Goal: Task Accomplishment & Management: Use online tool/utility

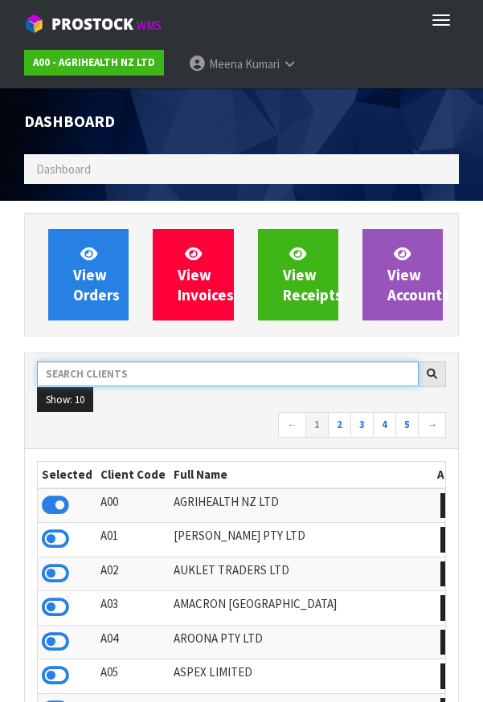
click at [186, 372] on input "text" at bounding box center [228, 374] width 382 height 25
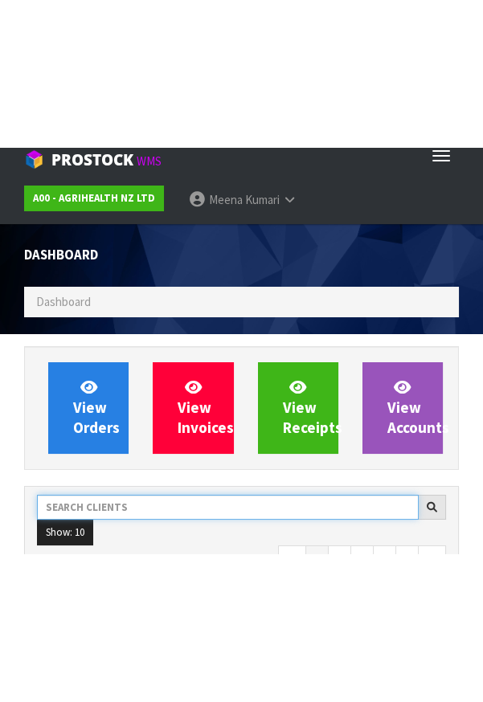
scroll to position [1265, 458]
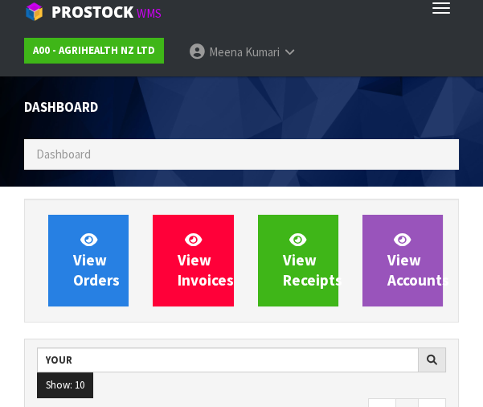
click at [269, 390] on ul "Show: 10 5 10 25 50" at bounding box center [241, 385] width 409 height 26
type input "YOUR"
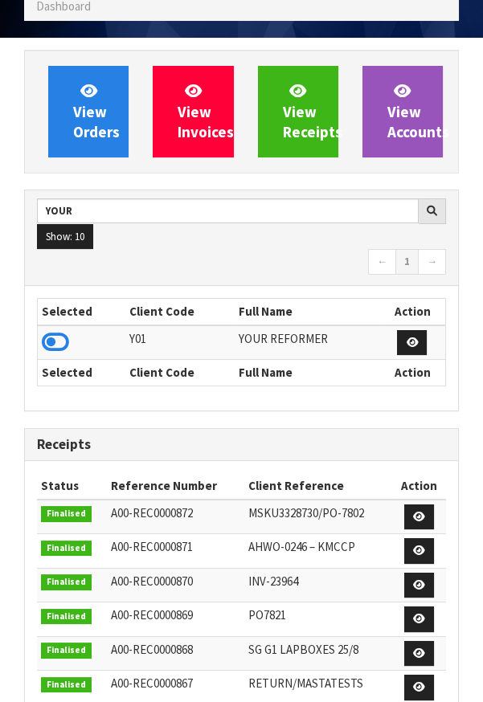
scroll to position [164, 0]
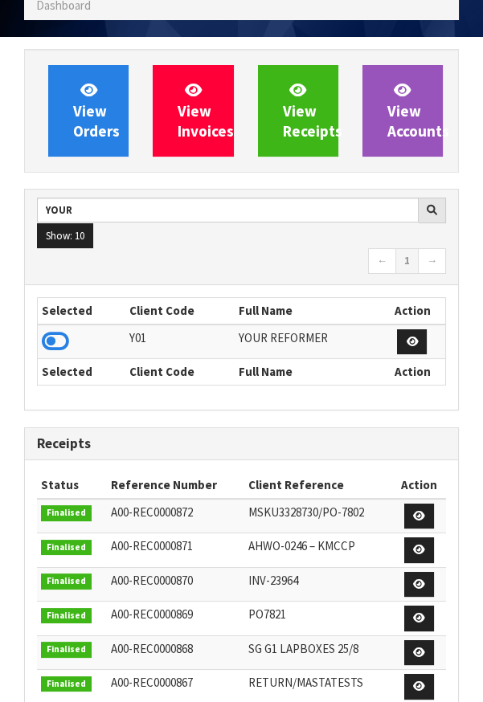
click at [65, 338] on icon at bounding box center [55, 341] width 27 height 24
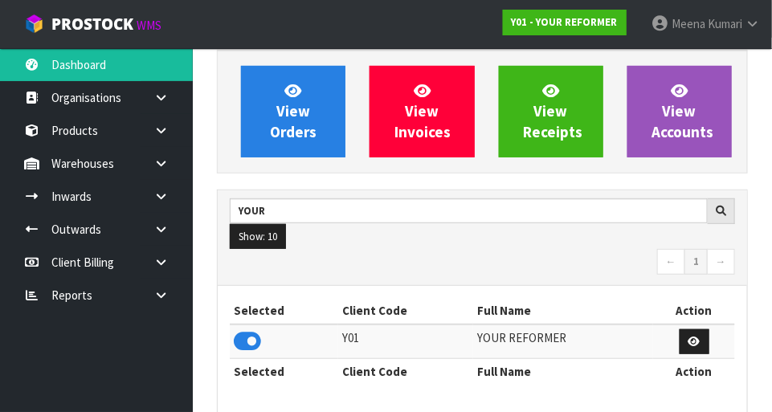
scroll to position [1268, 555]
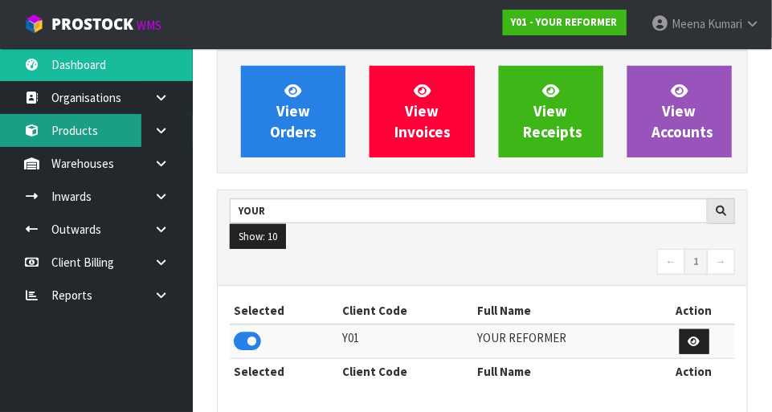
click at [104, 130] on link "Products" at bounding box center [96, 130] width 193 height 33
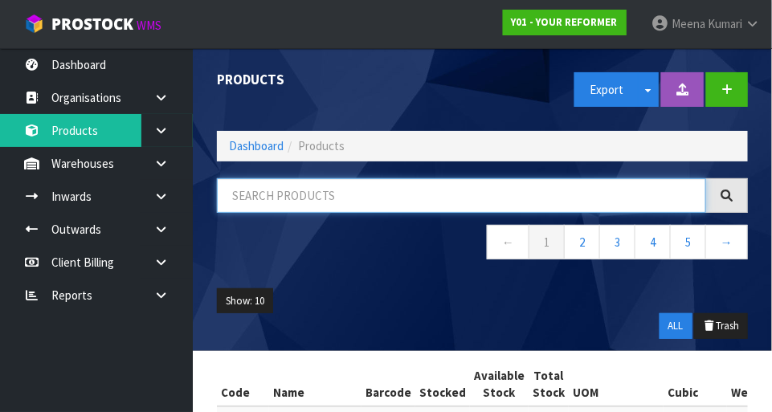
click at [356, 198] on input "text" at bounding box center [461, 195] width 489 height 35
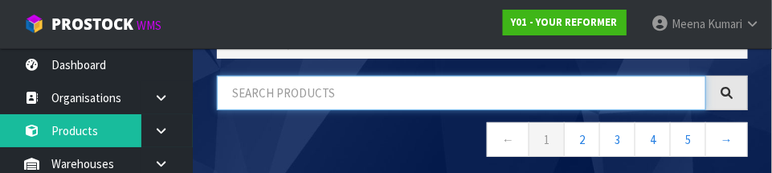
scroll to position [108, 0]
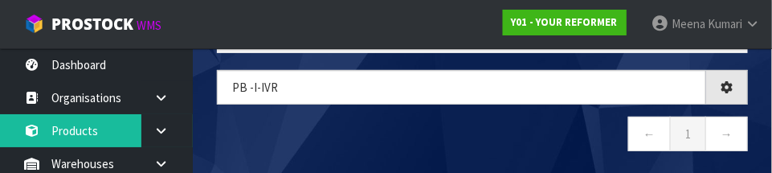
click at [433, 133] on nav "← 1 →" at bounding box center [482, 136] width 531 height 39
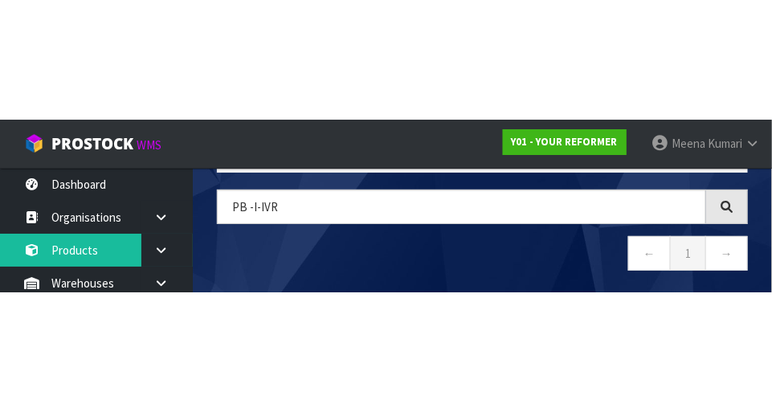
scroll to position [90, 0]
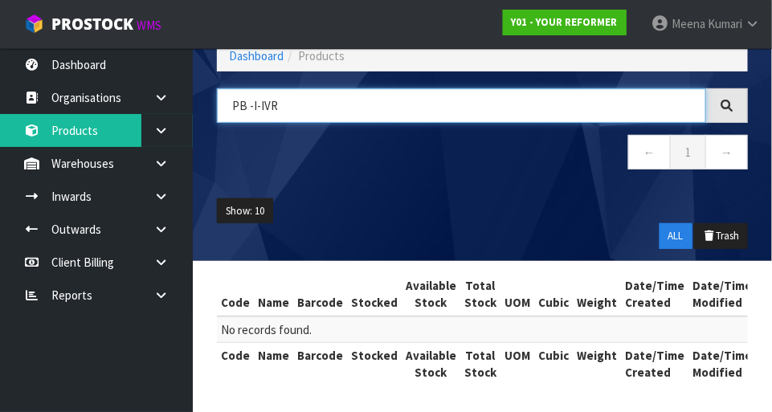
click at [260, 106] on input "PB -I-IVR" at bounding box center [461, 105] width 489 height 35
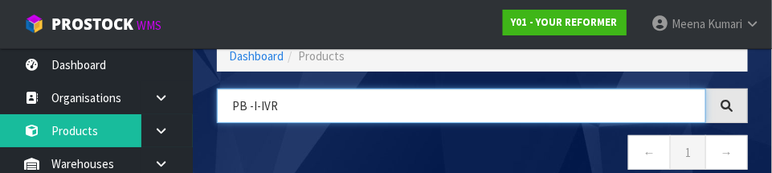
click at [255, 107] on input "PB -I-IVR" at bounding box center [461, 105] width 489 height 35
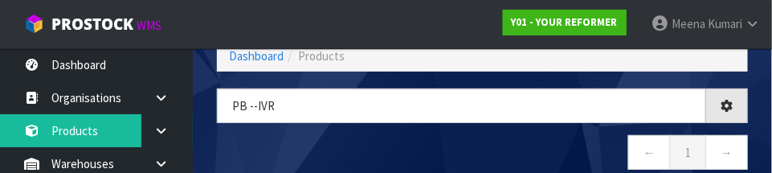
click at [482, 150] on nav "← 1 →" at bounding box center [482, 154] width 531 height 39
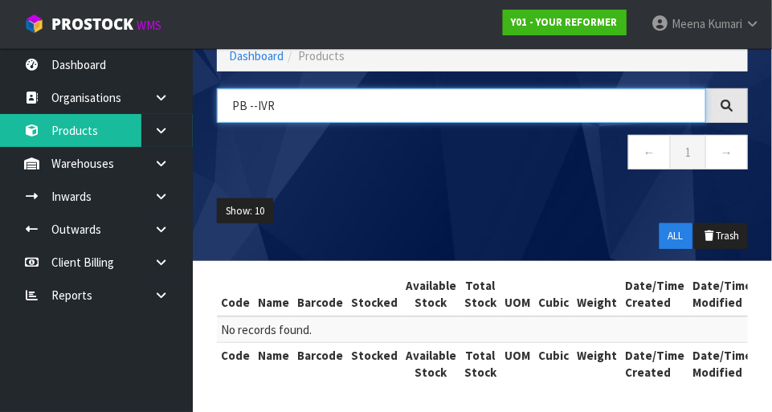
click at [261, 110] on input "PB --IVR" at bounding box center [461, 105] width 489 height 35
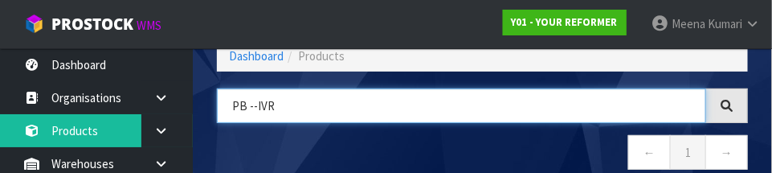
click at [254, 108] on input "PB --IVR" at bounding box center [461, 105] width 489 height 35
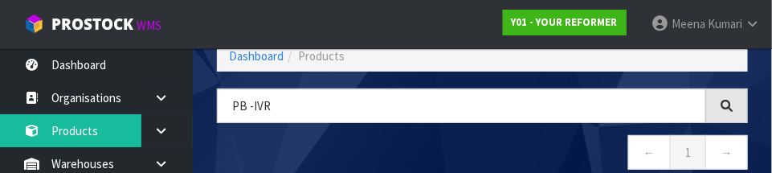
click at [482, 145] on nav "← 1 →" at bounding box center [482, 154] width 531 height 39
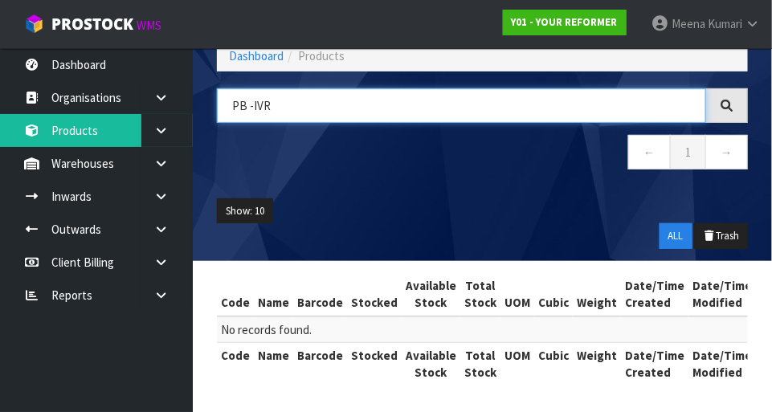
click at [460, 97] on input "PB -IVR" at bounding box center [461, 105] width 489 height 35
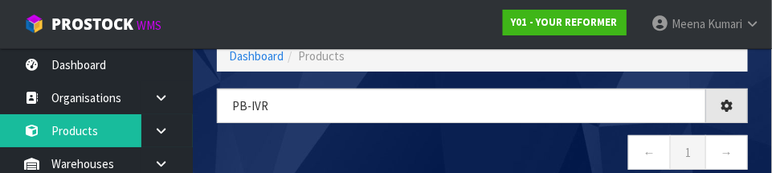
click at [422, 145] on nav "← 1 →" at bounding box center [482, 154] width 531 height 39
type input "PB-IVR"
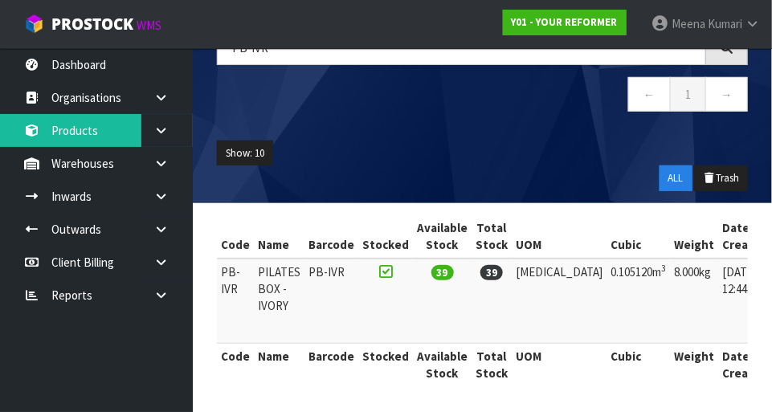
scroll to position [0, 67]
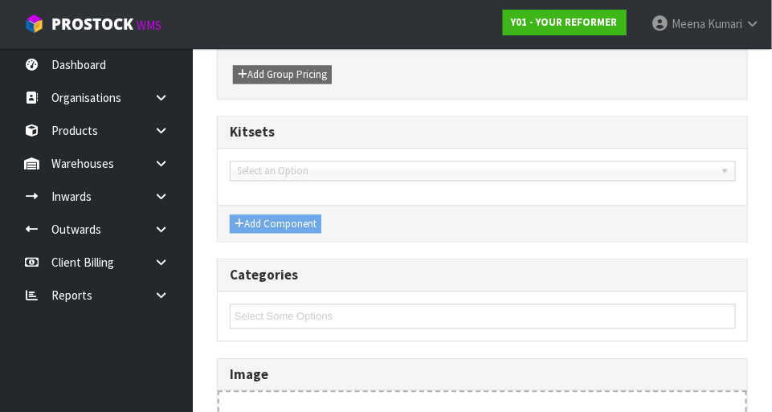
type input "PB-IVR"
type input "PILATES BOX - IVORY"
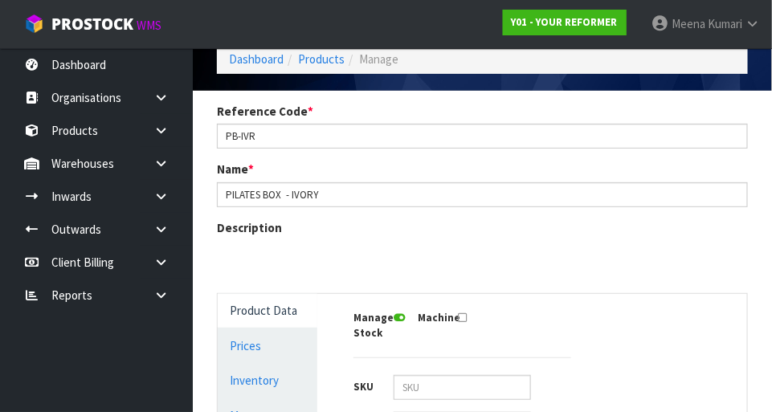
click at [288, 293] on div "Description" at bounding box center [482, 256] width 555 height 74
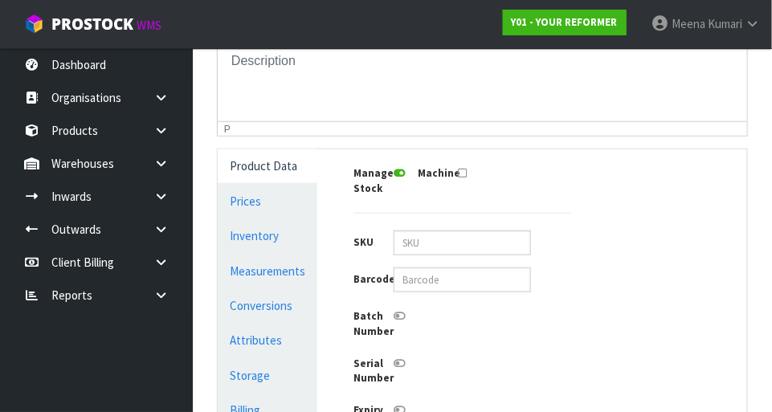
scroll to position [331, 0]
click at [284, 303] on link "Conversions" at bounding box center [268, 306] width 100 height 33
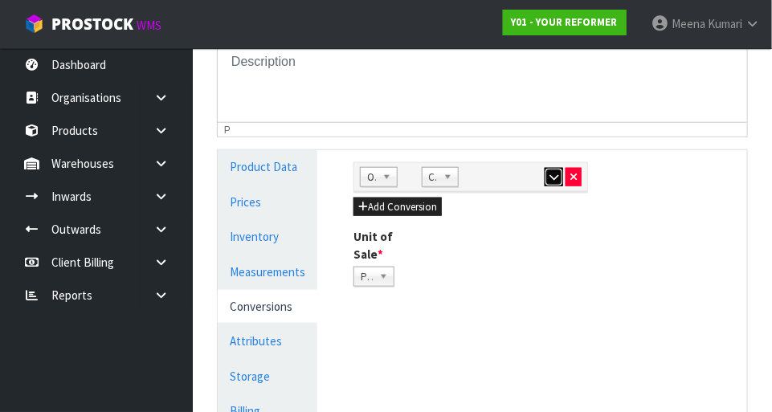
click at [482, 182] on button "button" at bounding box center [554, 177] width 18 height 19
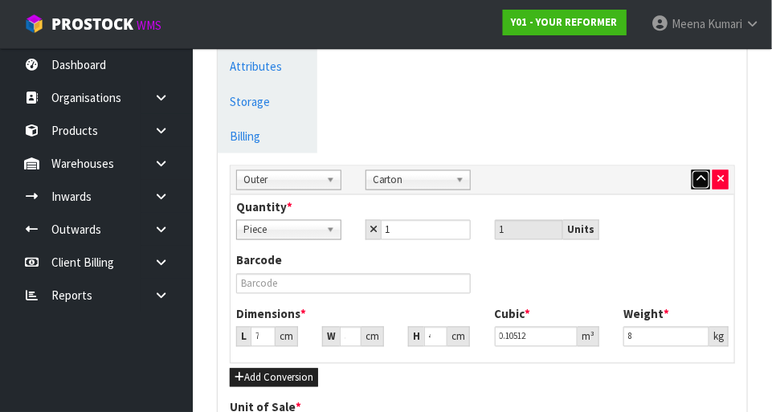
scroll to position [0, 0]
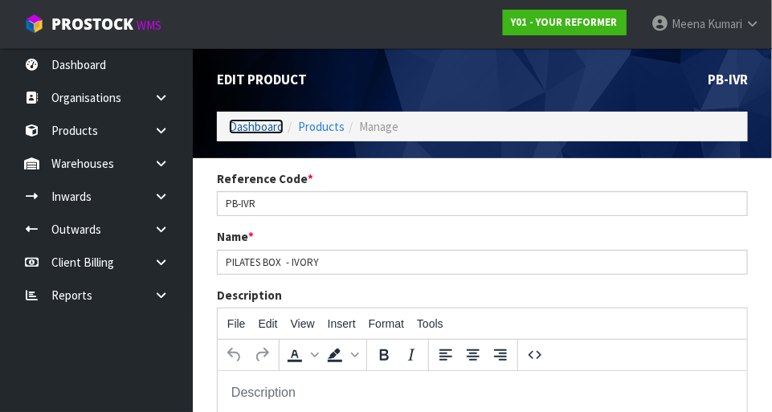
click at [257, 129] on link "Dashboard" at bounding box center [256, 126] width 55 height 15
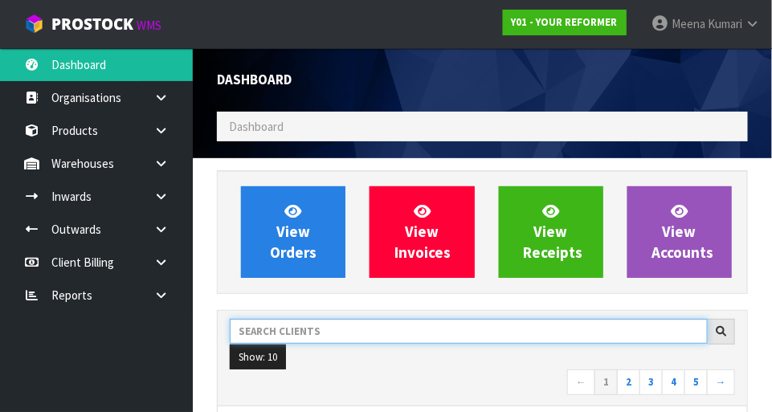
click at [353, 326] on input "text" at bounding box center [469, 331] width 478 height 25
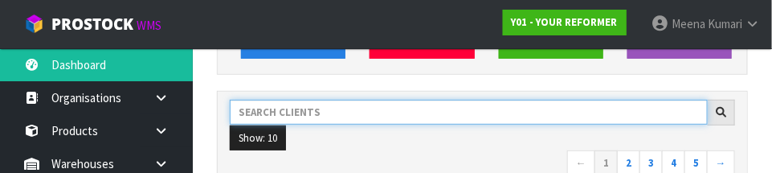
scroll to position [235, 0]
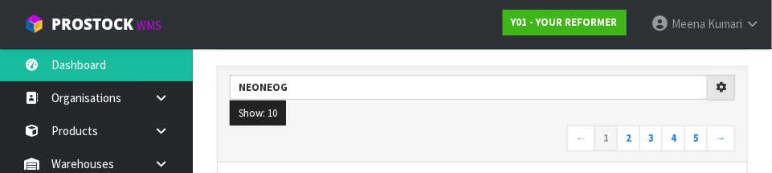
click at [405, 138] on nav "← 1 2 3 4 5 →" at bounding box center [482, 139] width 505 height 28
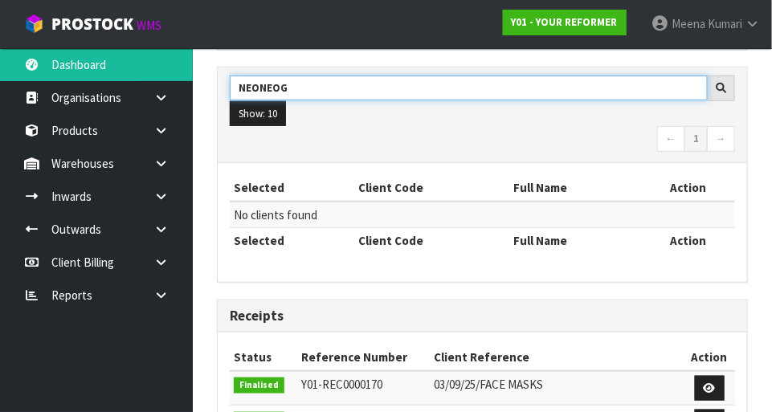
click at [482, 86] on input "NEONEOG" at bounding box center [469, 88] width 478 height 25
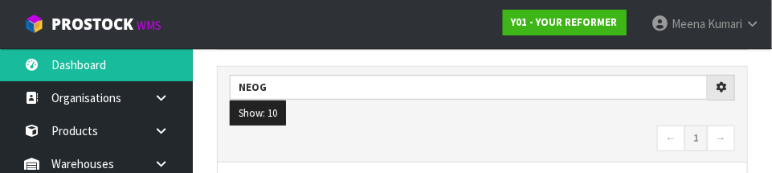
click at [482, 131] on nav "← 1 →" at bounding box center [482, 139] width 505 height 28
type input "NEOG"
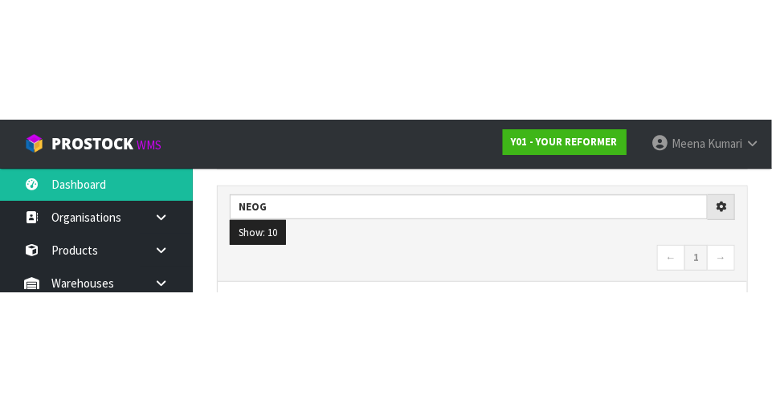
scroll to position [243, 0]
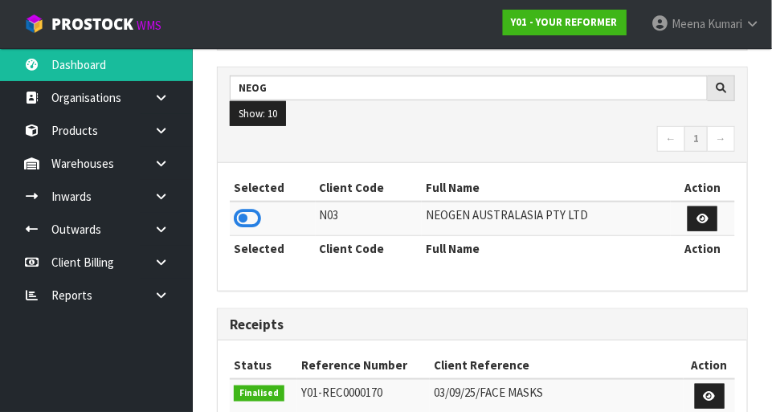
click at [257, 215] on icon at bounding box center [247, 219] width 27 height 24
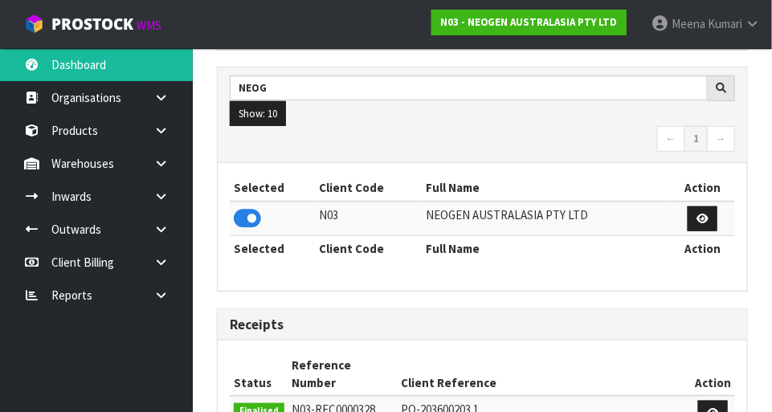
scroll to position [1371, 555]
click at [174, 180] on link at bounding box center [166, 196] width 51 height 33
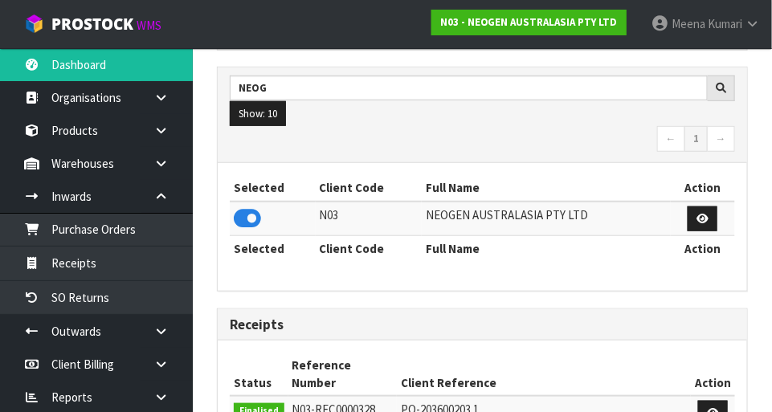
click at [169, 165] on link at bounding box center [166, 163] width 51 height 33
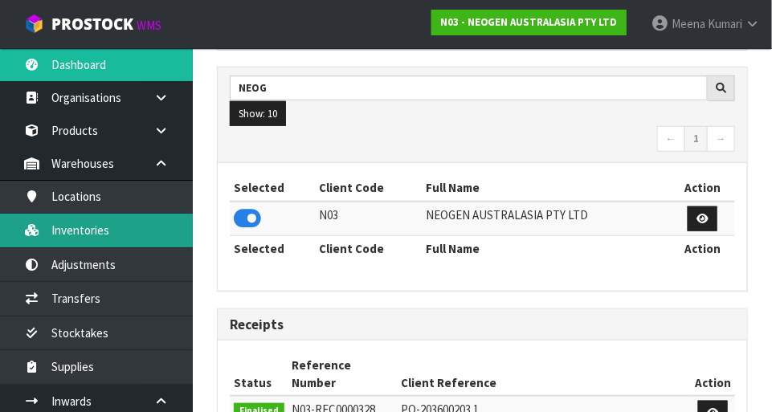
click at [141, 233] on link "Inventories" at bounding box center [96, 230] width 193 height 33
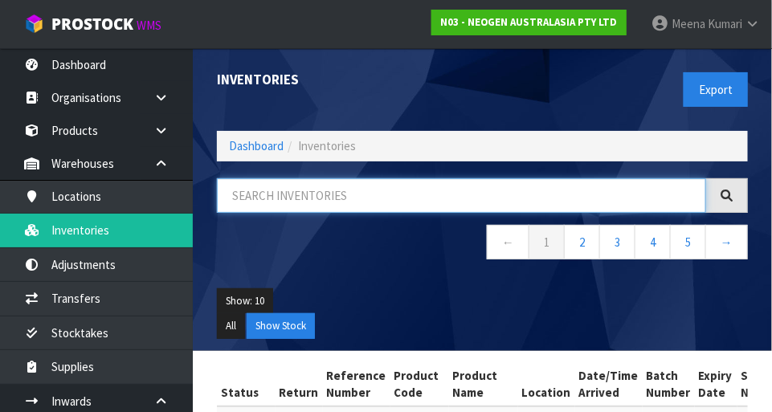
click at [378, 197] on input "text" at bounding box center [461, 195] width 489 height 35
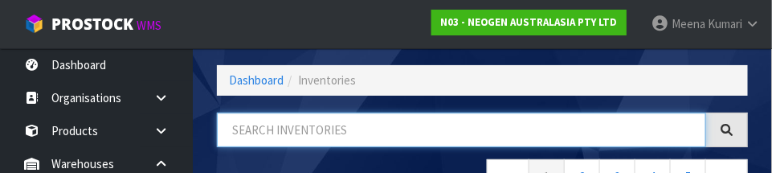
scroll to position [108, 0]
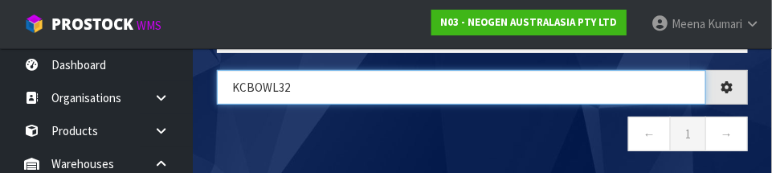
type input "KCBOWL32"
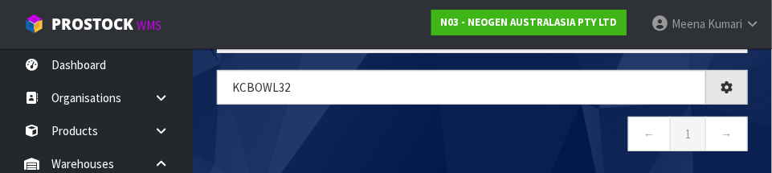
click at [308, 141] on nav "← 1 →" at bounding box center [482, 136] width 531 height 39
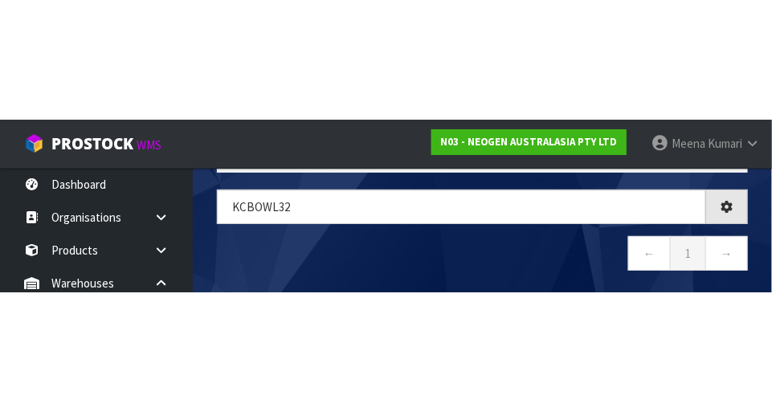
scroll to position [90, 0]
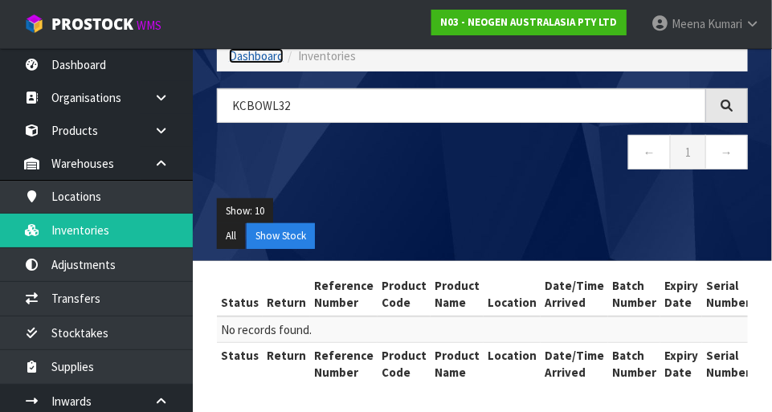
click at [265, 60] on link "Dashboard" at bounding box center [256, 55] width 55 height 15
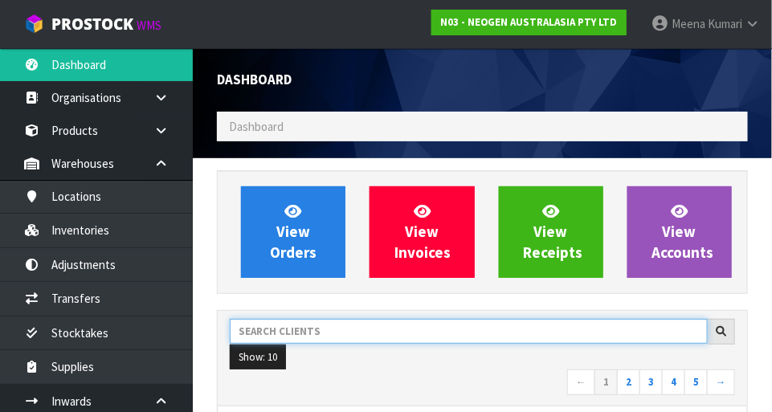
click at [335, 325] on input "text" at bounding box center [469, 331] width 478 height 25
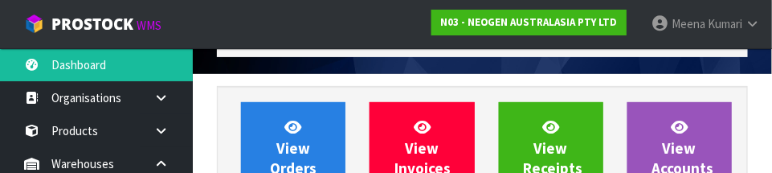
scroll to position [235, 0]
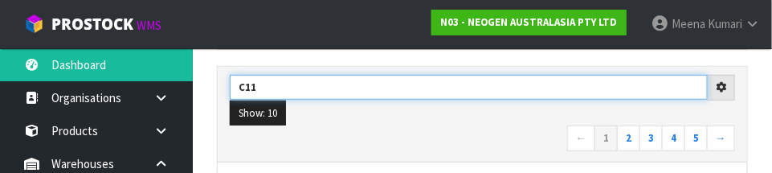
type input "C11"
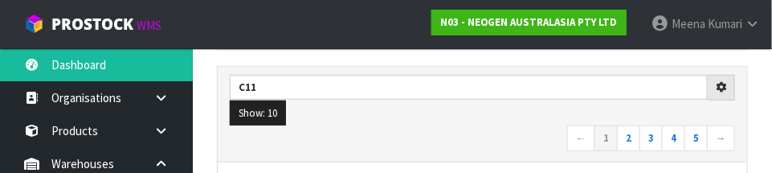
click at [411, 136] on nav "← 1 2 3 4 5 →" at bounding box center [482, 139] width 505 height 28
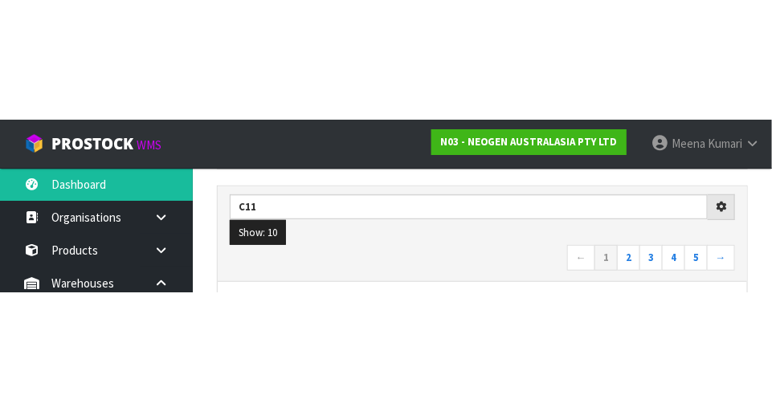
scroll to position [243, 0]
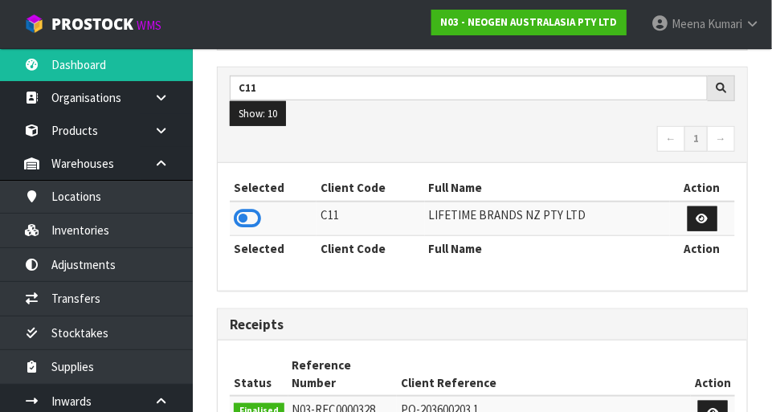
click at [247, 220] on icon at bounding box center [247, 219] width 27 height 24
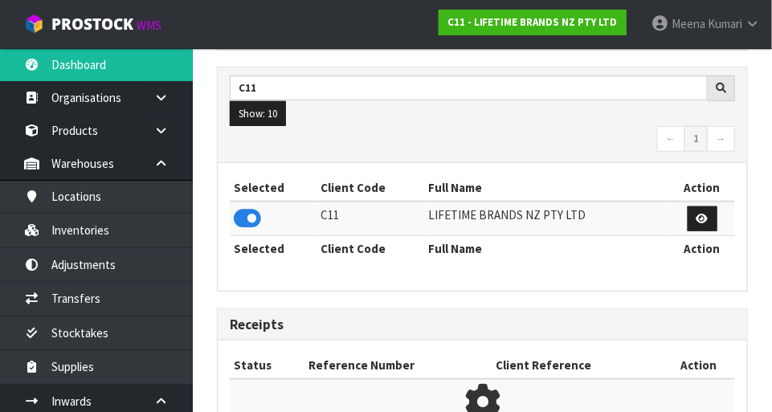
scroll to position [1054, 555]
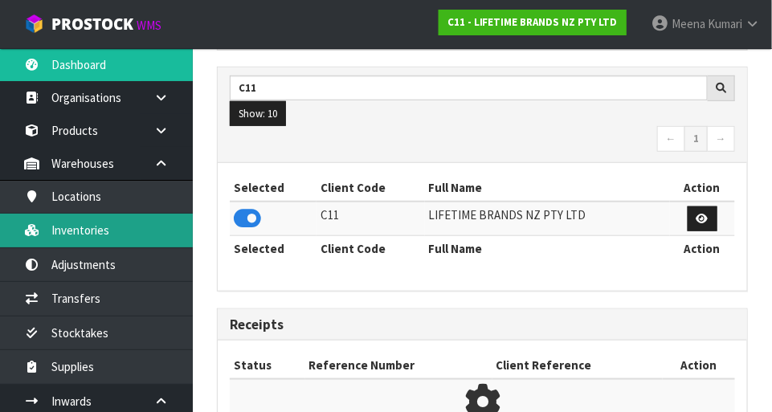
click at [145, 236] on link "Inventories" at bounding box center [96, 230] width 193 height 33
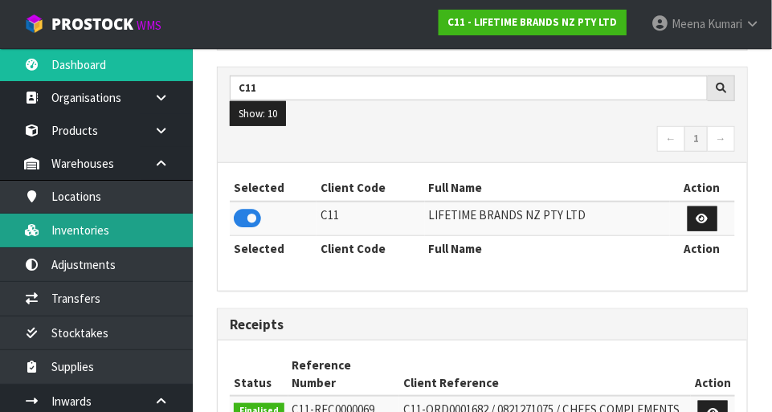
scroll to position [1268, 555]
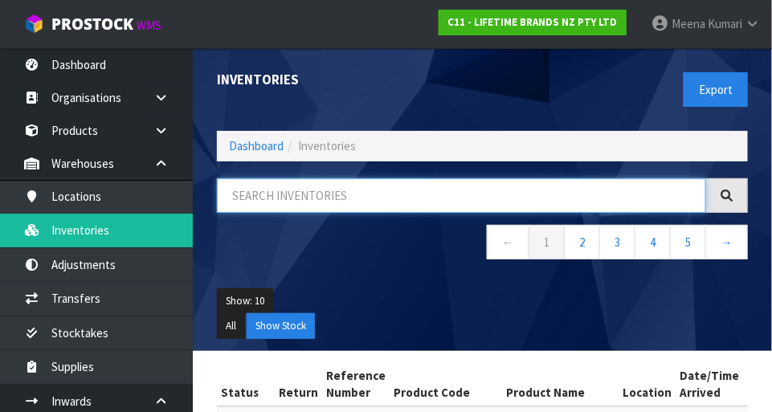
click at [367, 199] on input "text" at bounding box center [461, 195] width 489 height 35
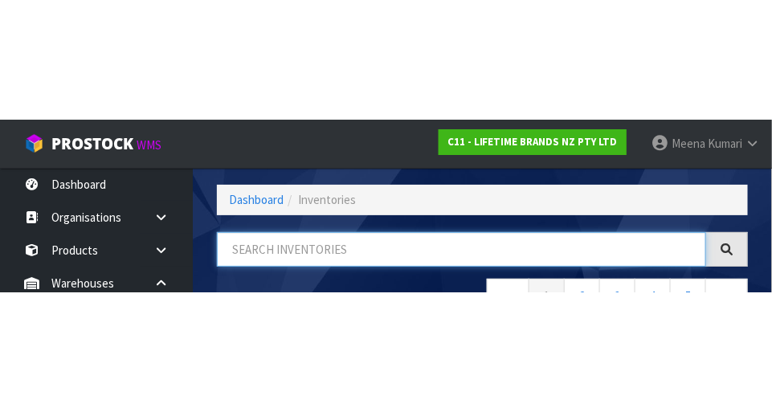
scroll to position [108, 0]
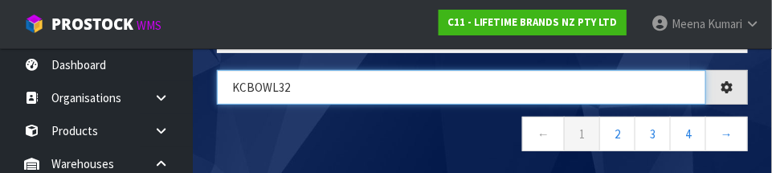
type input "KCBOWL32"
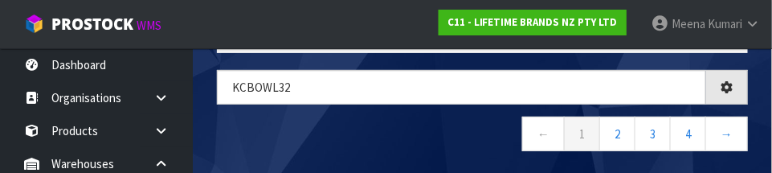
click at [325, 145] on nav "← 1 2 3 4 →" at bounding box center [482, 136] width 531 height 39
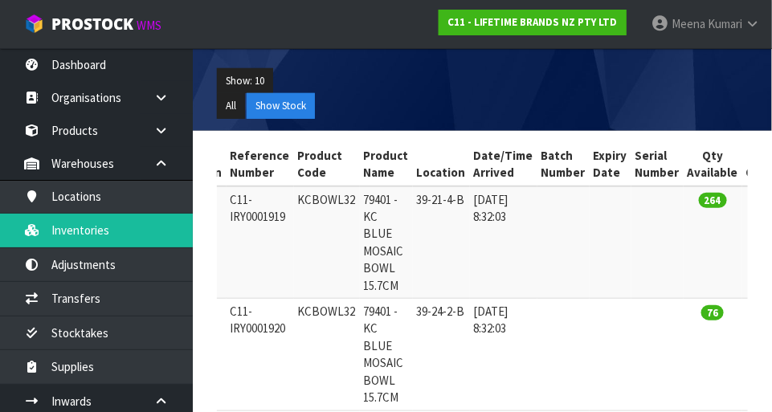
scroll to position [224, 0]
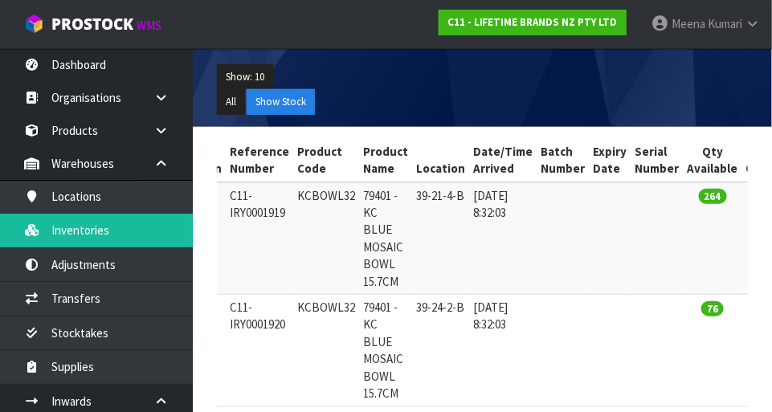
copy td "KCBOWL32"
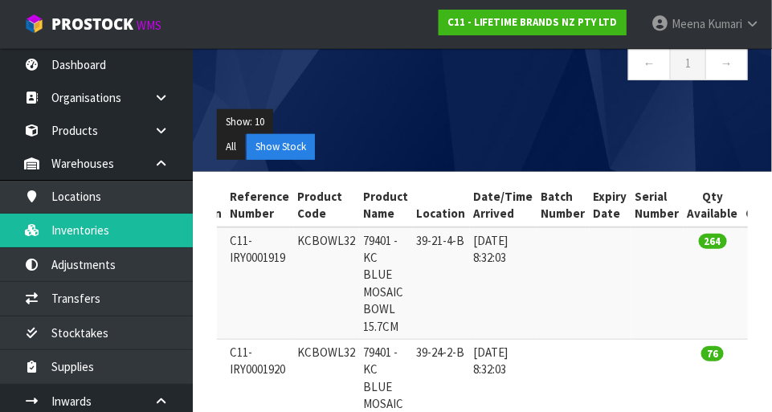
scroll to position [177, 0]
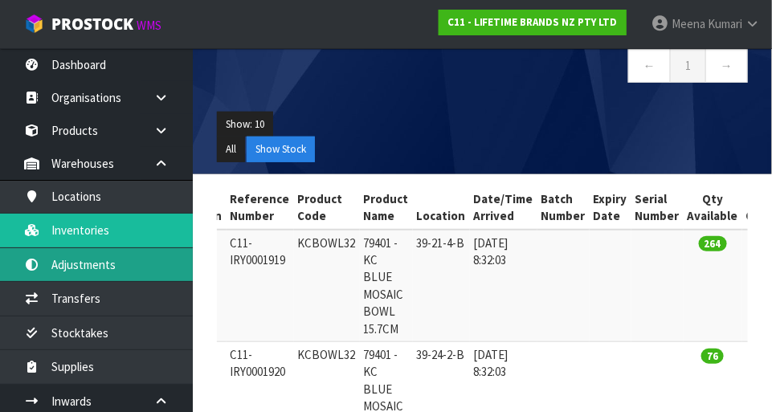
click at [147, 269] on link "Adjustments" at bounding box center [96, 264] width 193 height 33
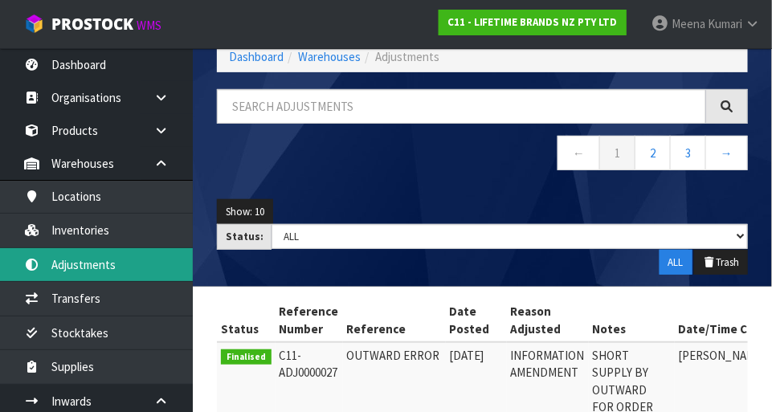
scroll to position [87, 0]
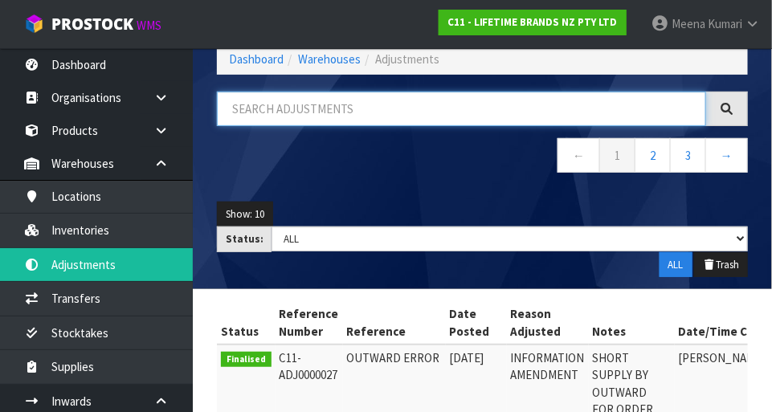
paste input "KCBOWL32"
type input "KCBOWL32"
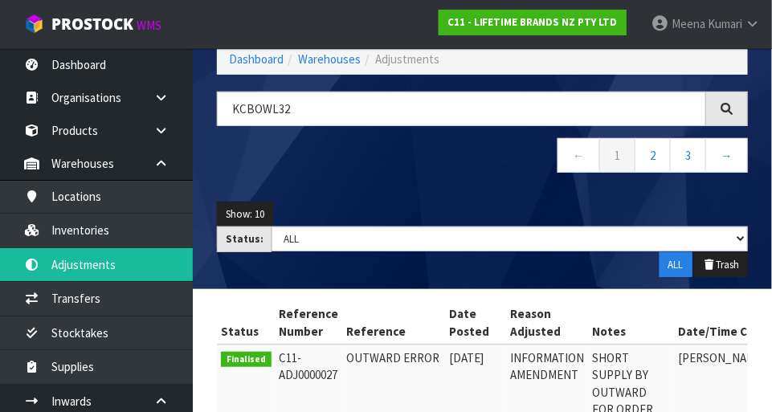
click at [382, 180] on div "KCBOWL32 ← 1 2 3 →" at bounding box center [482, 141] width 555 height 98
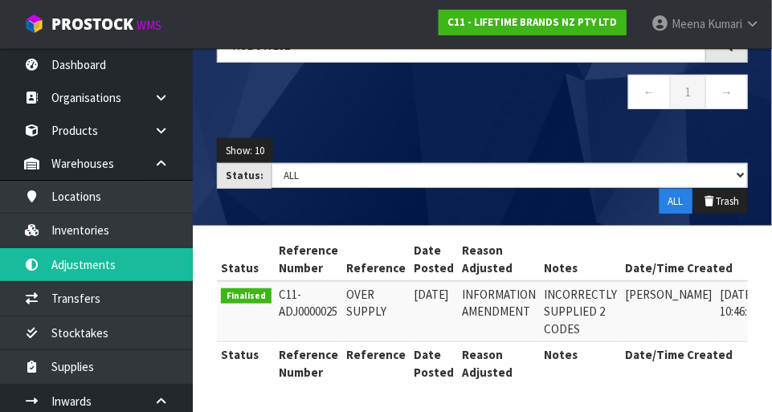
scroll to position [0, 99]
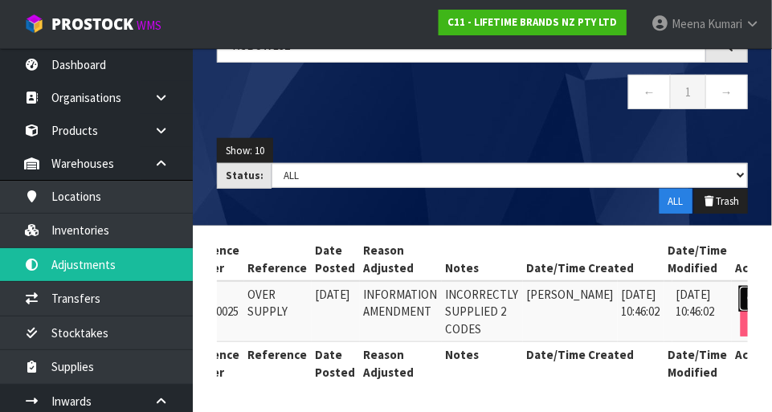
click at [482, 293] on icon at bounding box center [754, 298] width 12 height 10
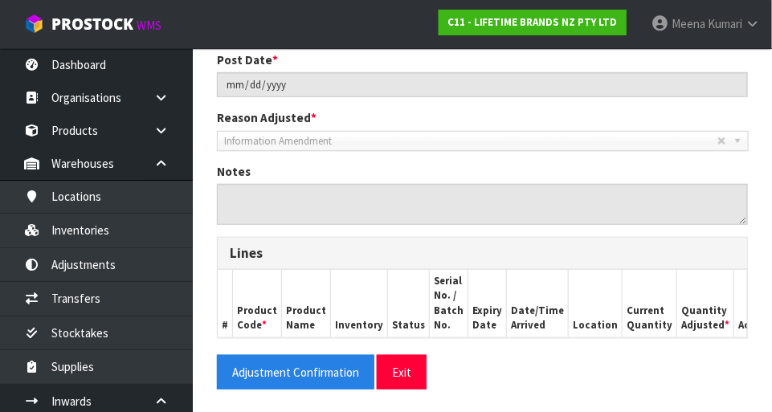
type input "OVER SUPPLY"
type input "[DATE]"
type textarea "INCORRECTLY SUPPLIED 2 CODES"
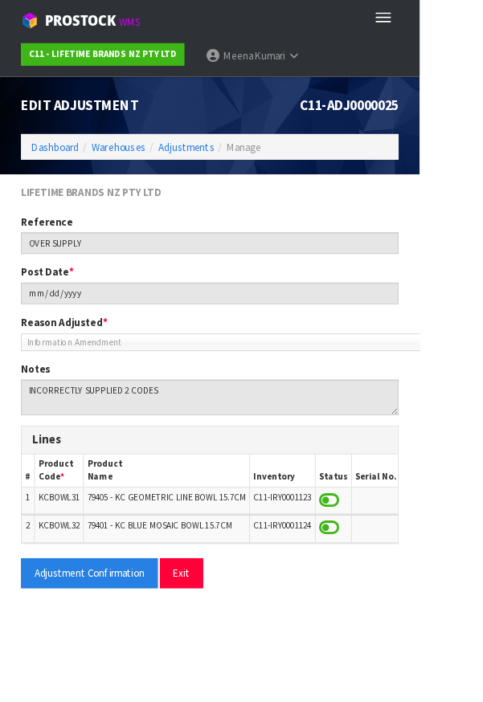
click at [346, 58] on link "[PERSON_NAME]" at bounding box center [290, 64] width 133 height 48
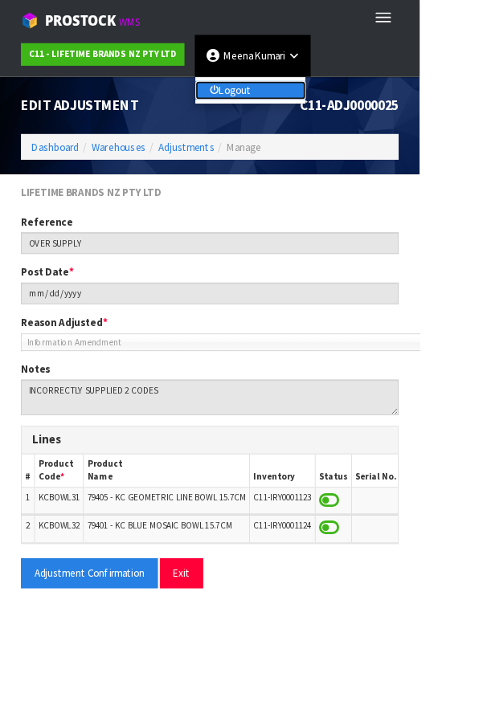
click at [322, 95] on link "Logout" at bounding box center [288, 104] width 127 height 22
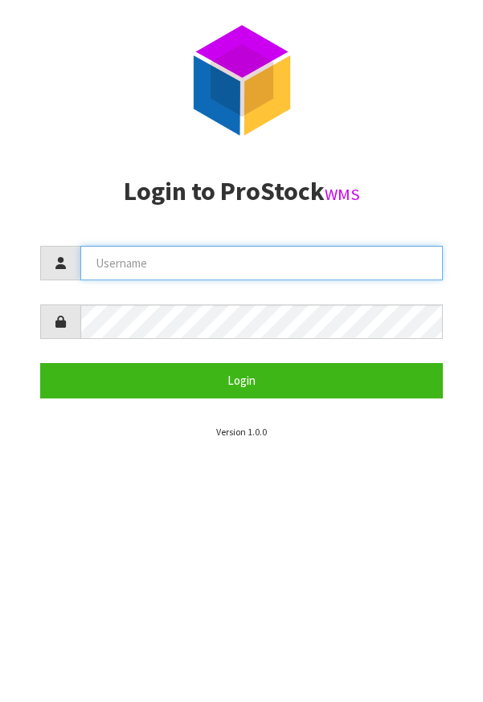
click at [303, 257] on input "text" at bounding box center [261, 263] width 362 height 35
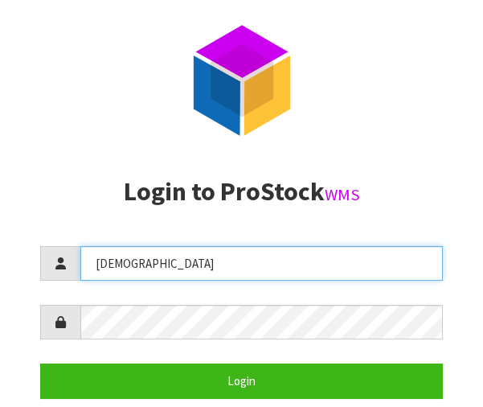
type input "Krishna"
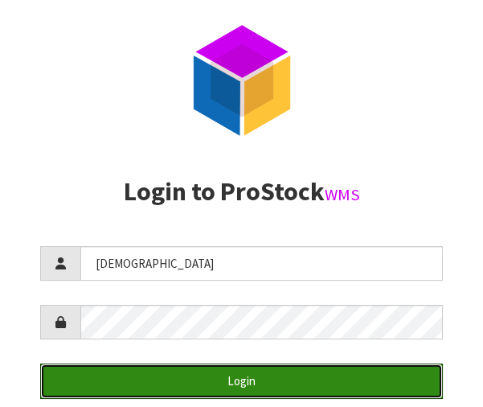
click at [328, 370] on button "Login" at bounding box center [241, 380] width 403 height 35
